Goal: Transaction & Acquisition: Purchase product/service

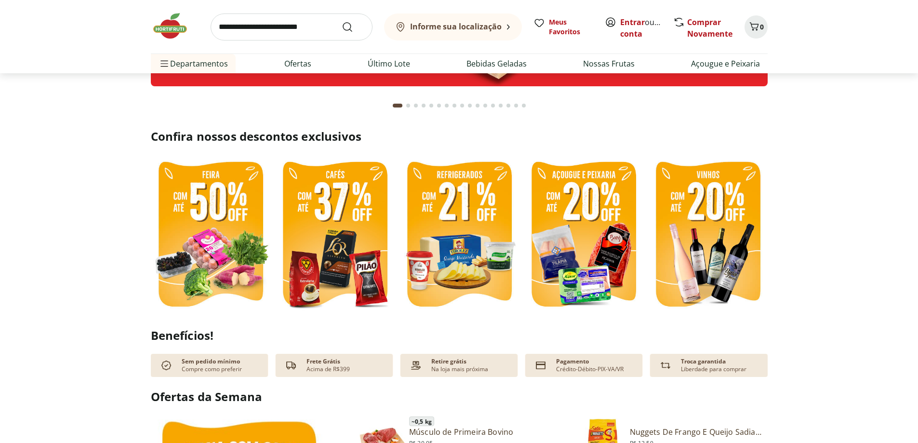
scroll to position [48, 0]
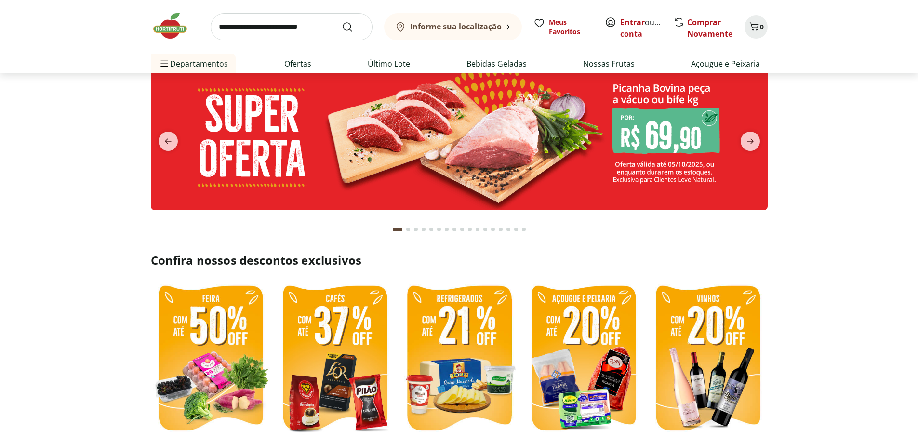
click at [247, 27] on input "search" at bounding box center [292, 26] width 162 height 27
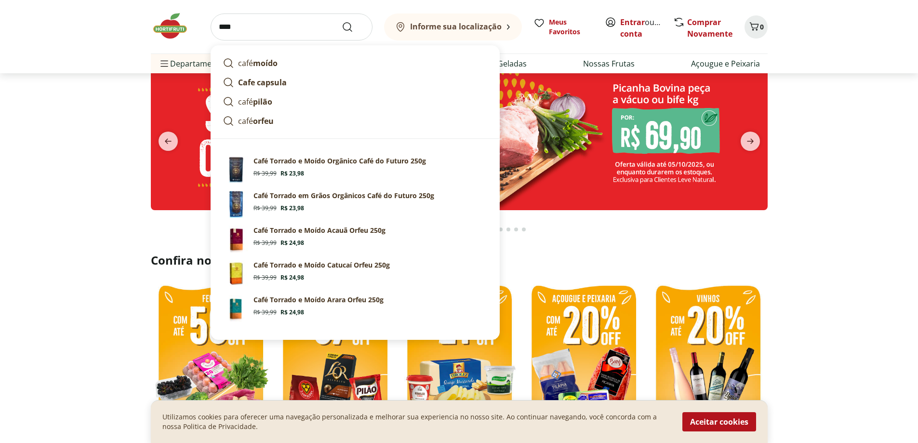
type input "****"
click at [342, 21] on button "Submit Search" at bounding box center [353, 27] width 23 height 12
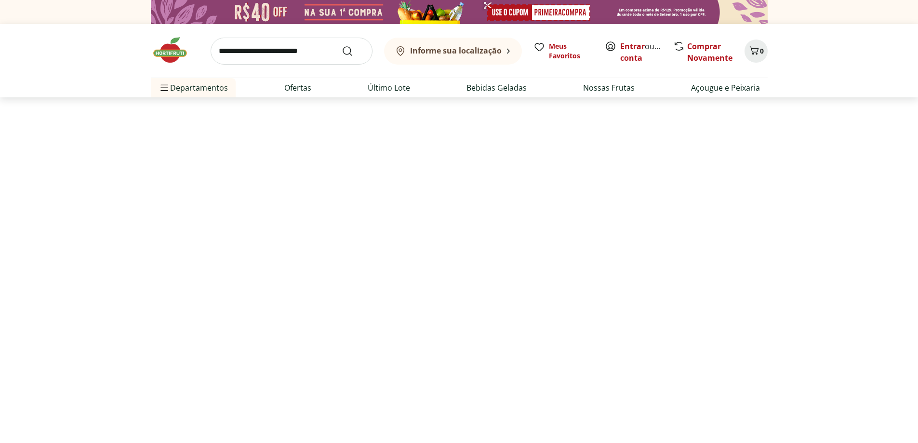
select select "**********"
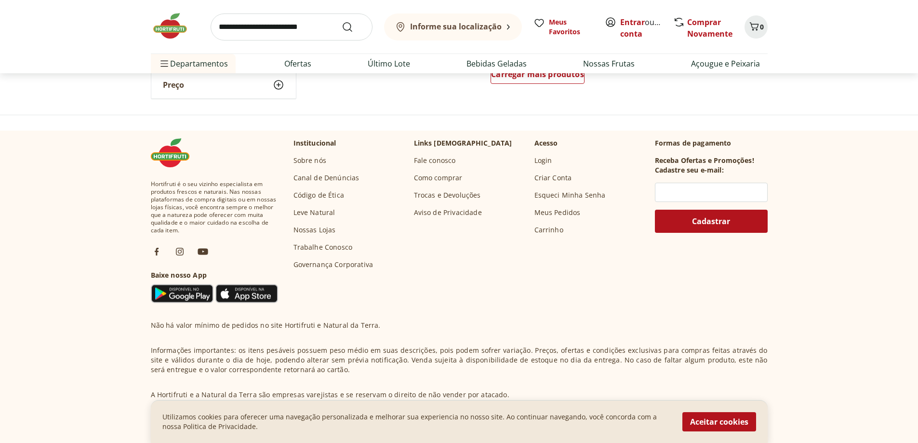
scroll to position [675, 0]
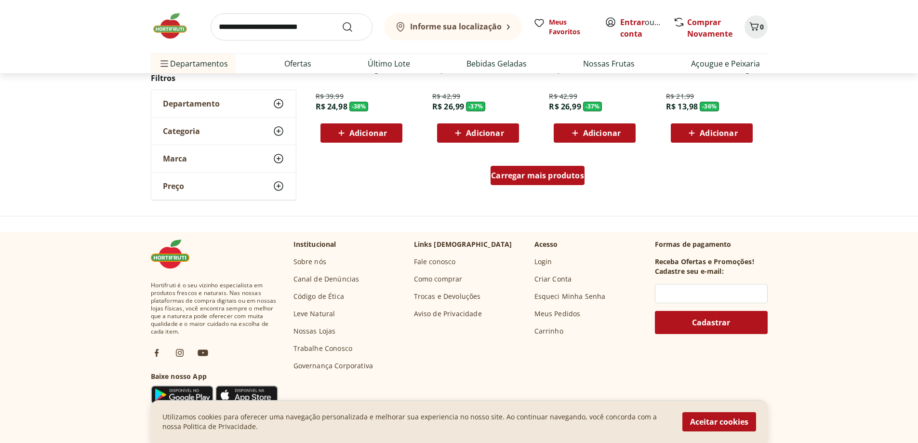
click at [523, 179] on span "Carregar mais produtos" at bounding box center [537, 176] width 93 height 8
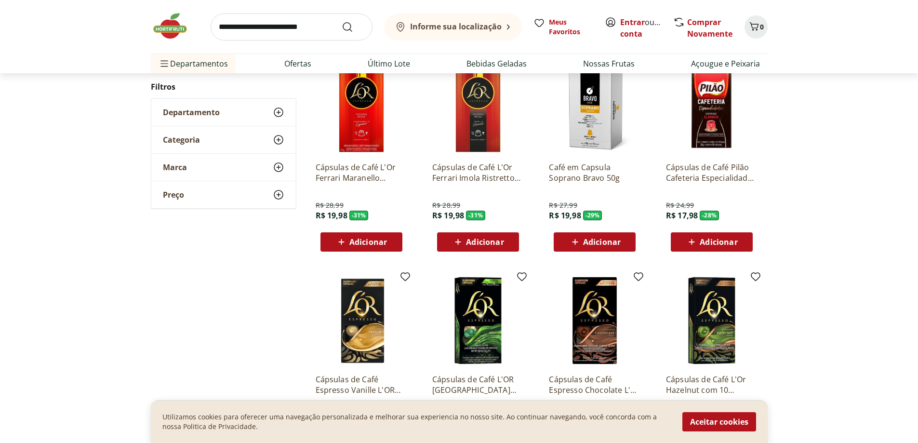
scroll to position [627, 0]
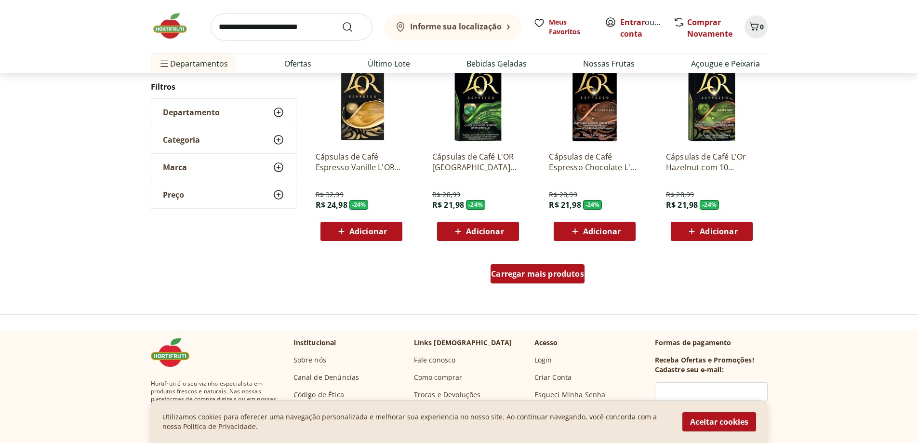
click at [551, 278] on span "Carregar mais produtos" at bounding box center [537, 274] width 93 height 8
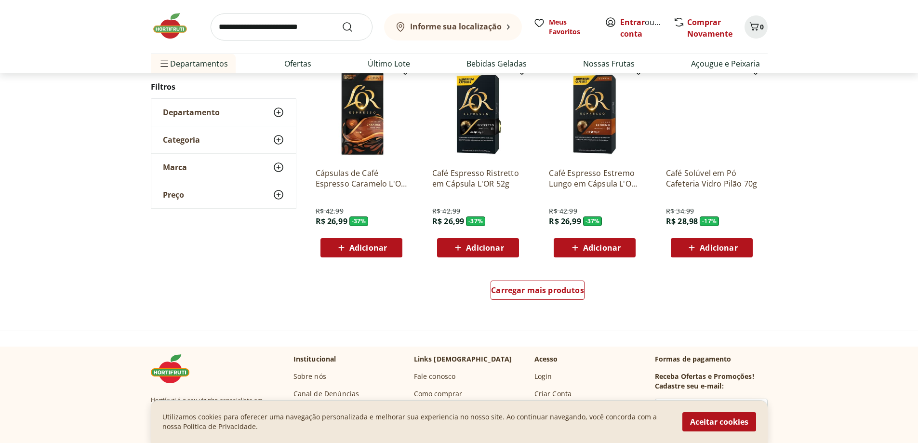
scroll to position [625, 0]
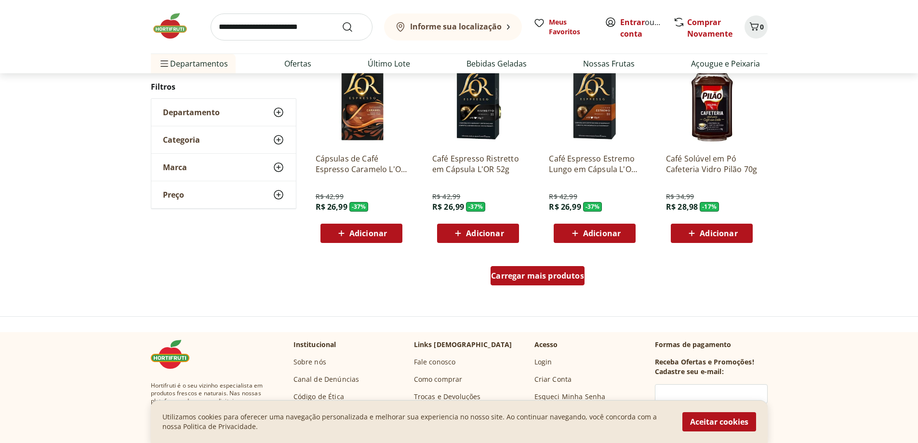
click at [516, 280] on span "Carregar mais produtos" at bounding box center [537, 276] width 93 height 8
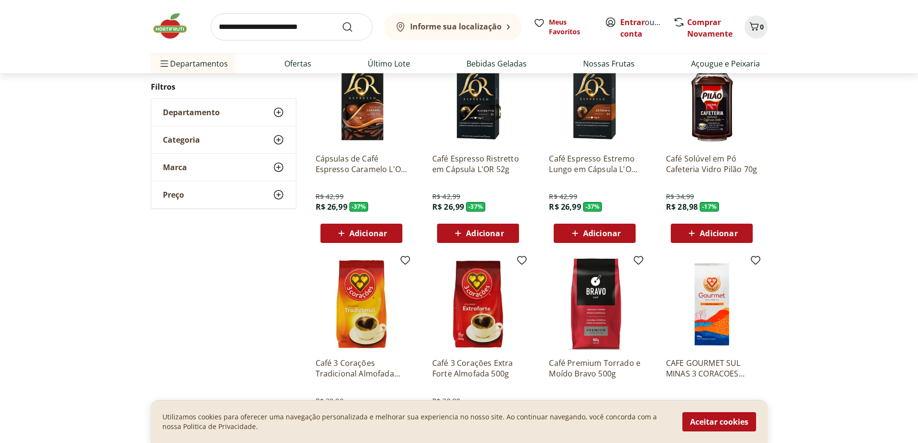
scroll to position [673, 0]
